Goal: Find specific page/section: Find specific page/section

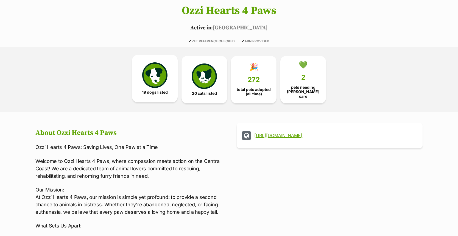
click at [146, 88] on link "19 dogs listed" at bounding box center [155, 78] width 46 height 47
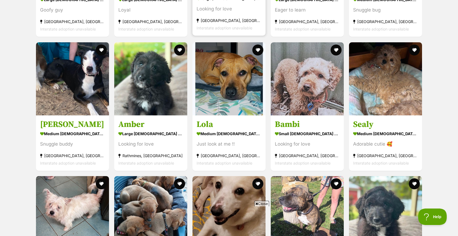
scroll to position [713, 0]
